Goal: Information Seeking & Learning: Check status

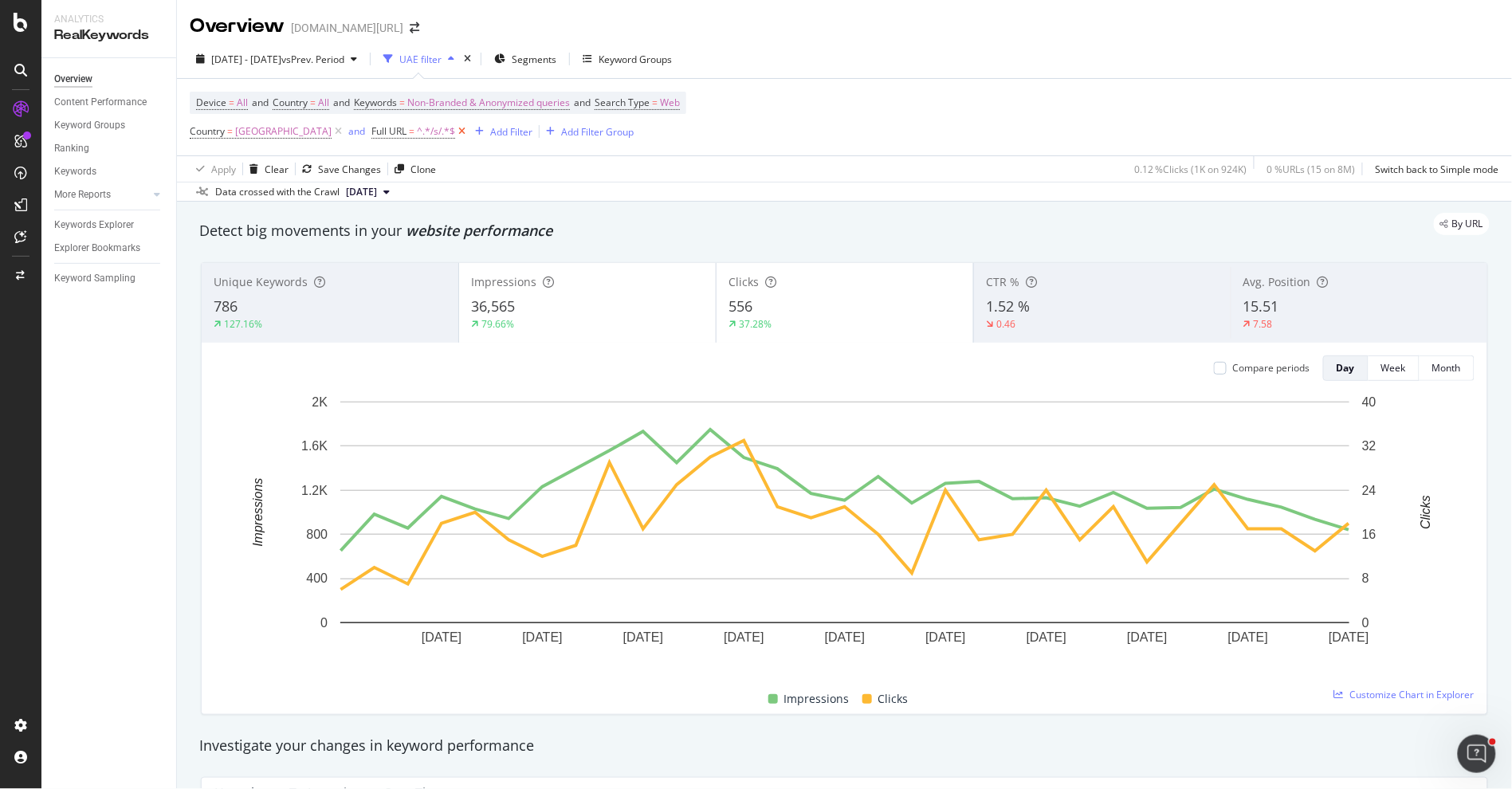
click at [459, 135] on icon at bounding box center [462, 131] width 14 height 16
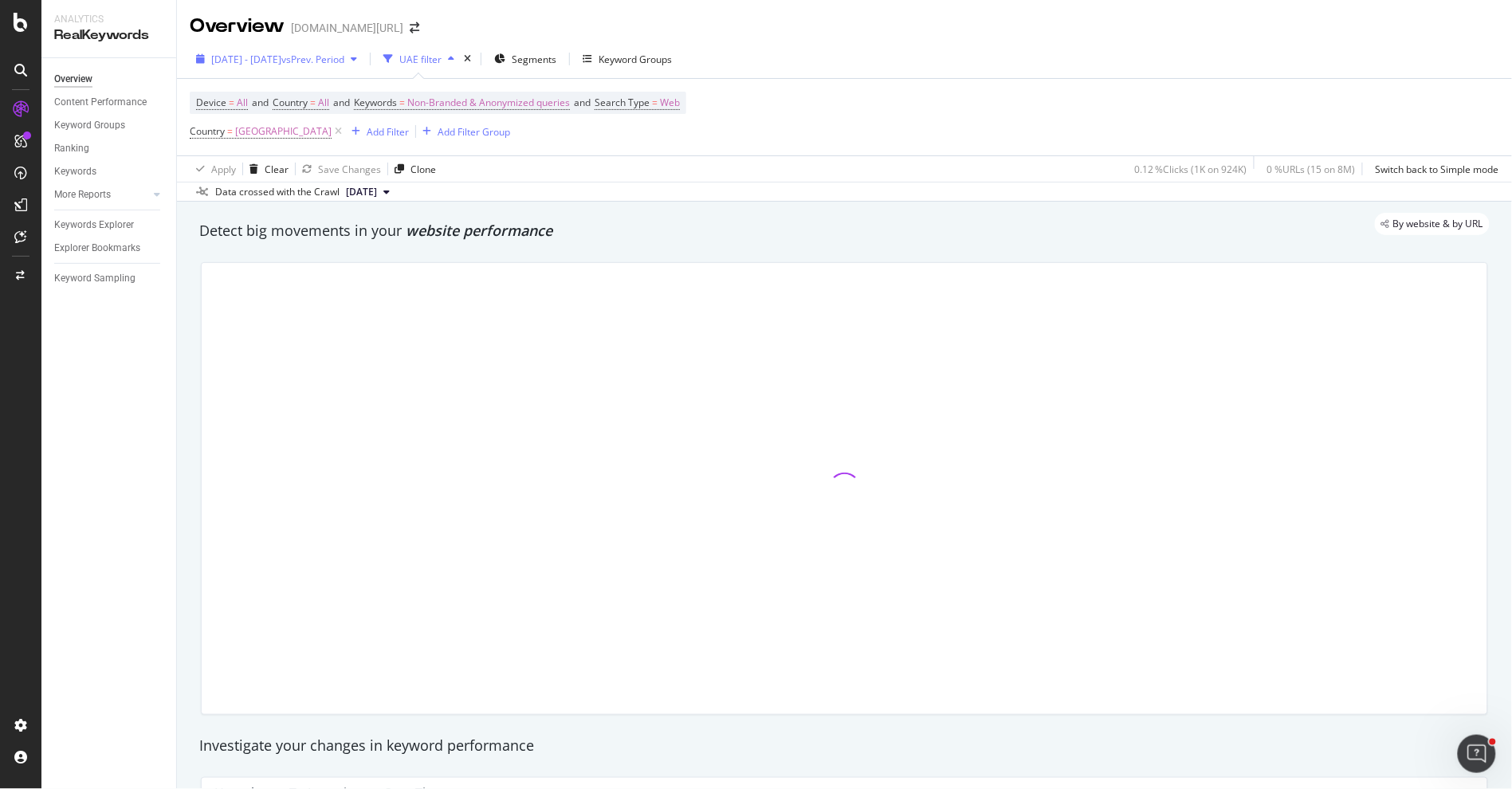
click at [295, 66] on div "[DATE] - [DATE] vs Prev. Period" at bounding box center [276, 59] width 174 height 24
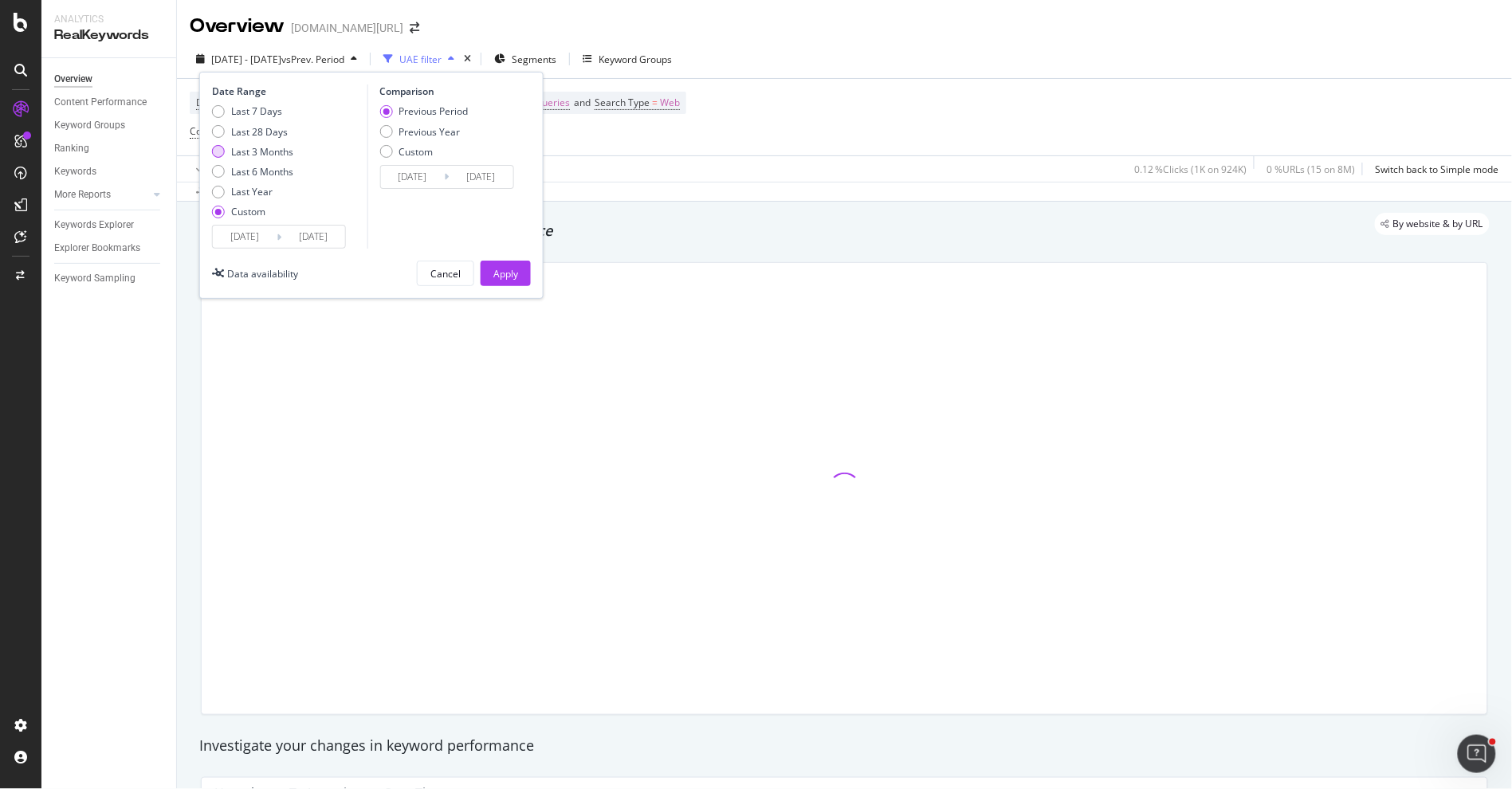
click at [271, 145] on div "Last 3 Months" at bounding box center [262, 152] width 62 height 14
type input "[DATE]"
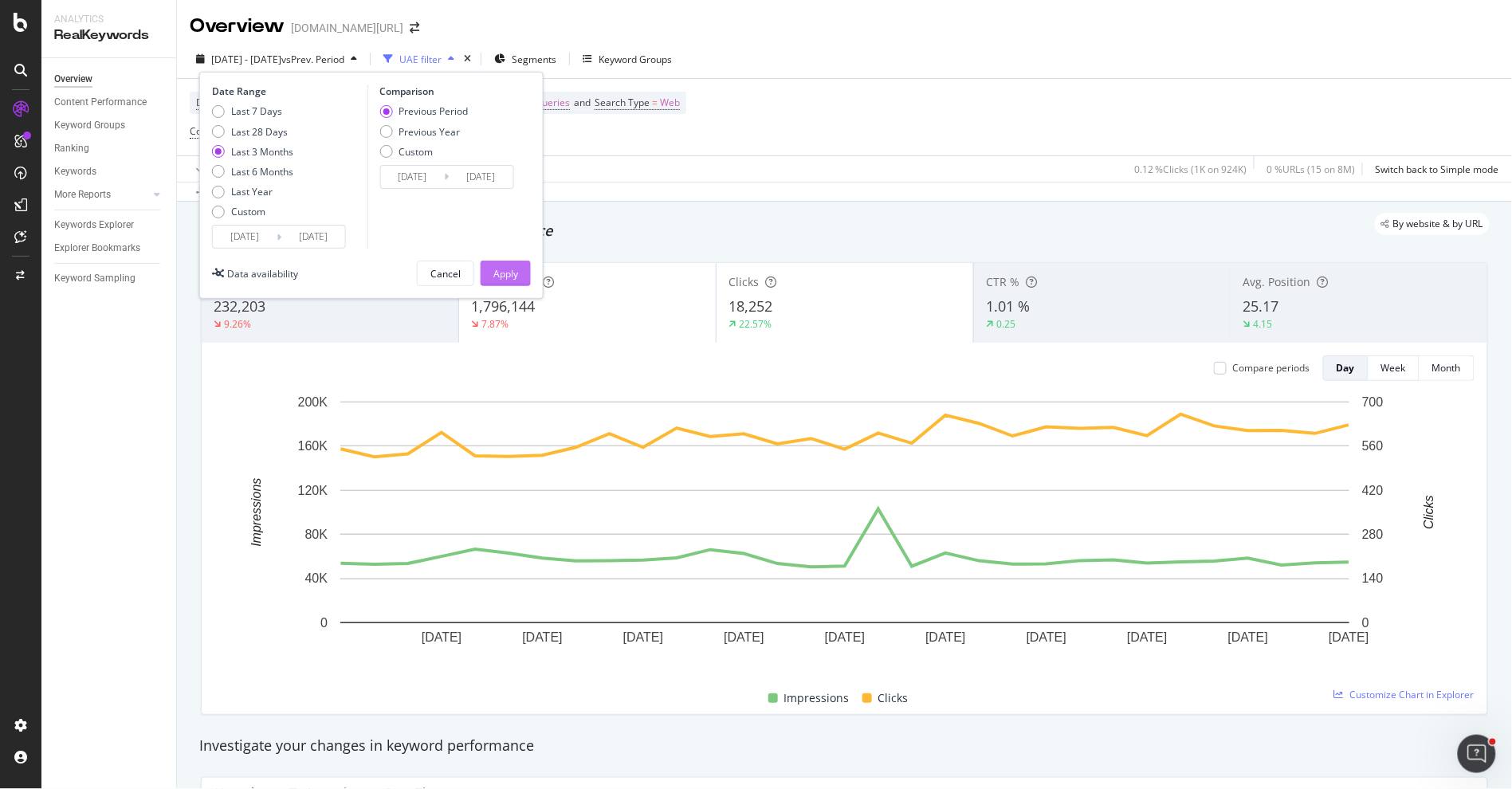
click at [509, 277] on div "Apply" at bounding box center [505, 274] width 25 height 14
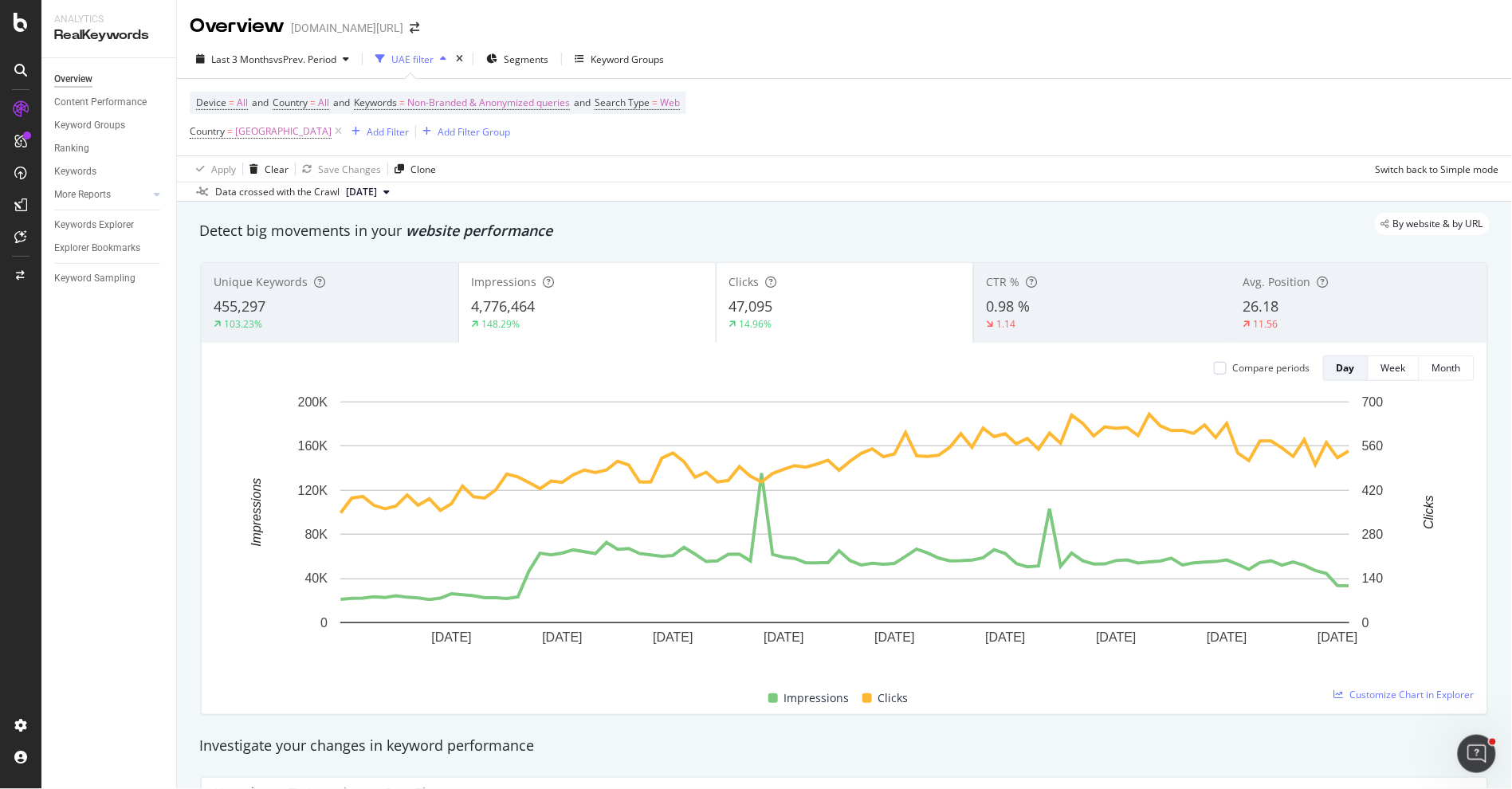
click at [387, 319] on div "103.23%" at bounding box center [330, 324] width 233 height 15
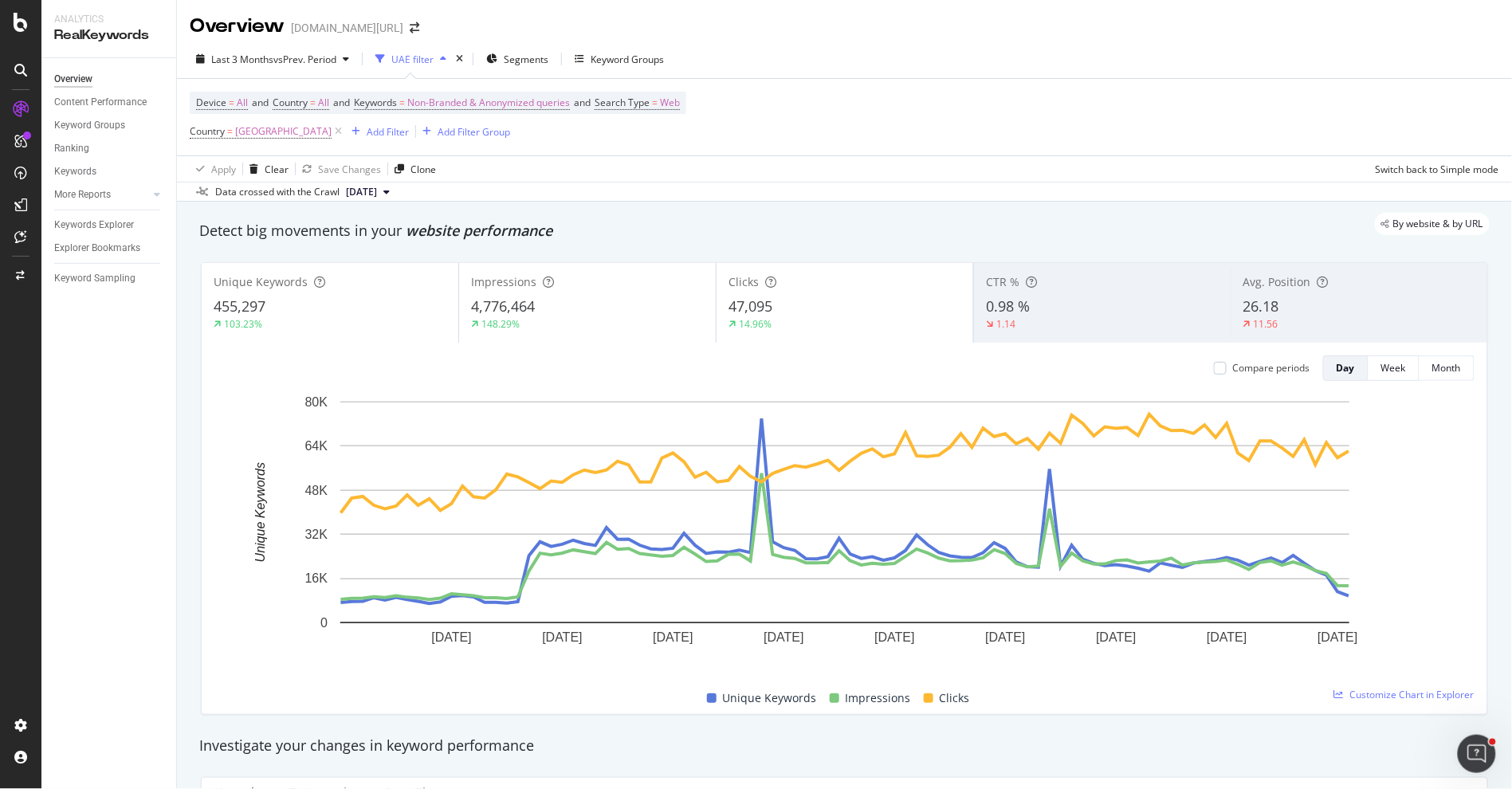
click at [624, 320] on div "148.29%" at bounding box center [588, 324] width 233 height 15
